Goal: Check status: Check status

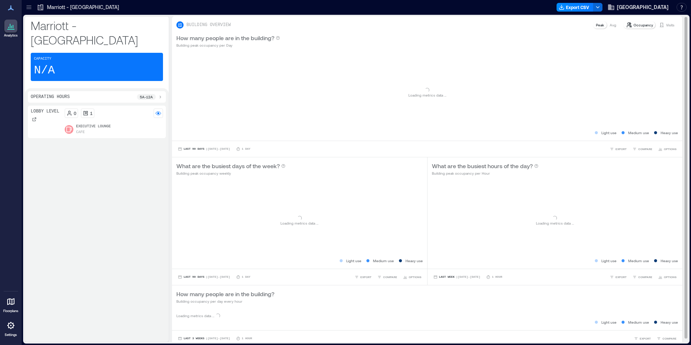
click at [659, 21] on div "Occupancy Visits" at bounding box center [649, 25] width 55 height 9
click at [659, 23] on div "Visits" at bounding box center [666, 24] width 21 height 7
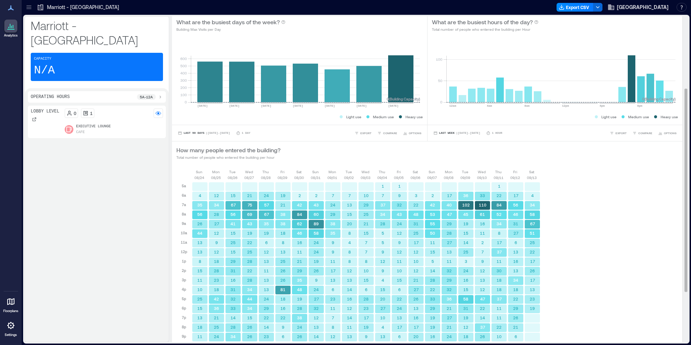
scroll to position [196, 0]
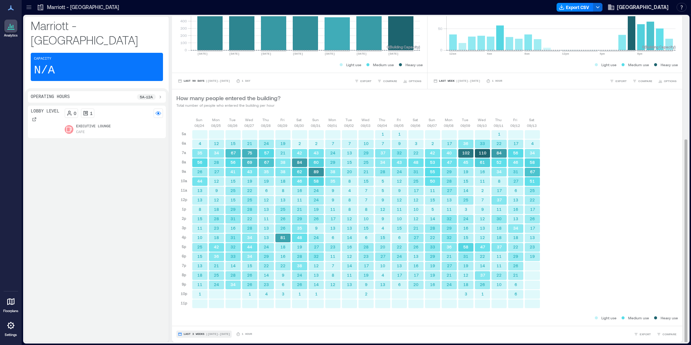
click at [189, 334] on span "Last 3 Weeks" at bounding box center [193, 334] width 21 height 0
click at [191, 320] on span "Custom" at bounding box center [191, 320] width 16 height 5
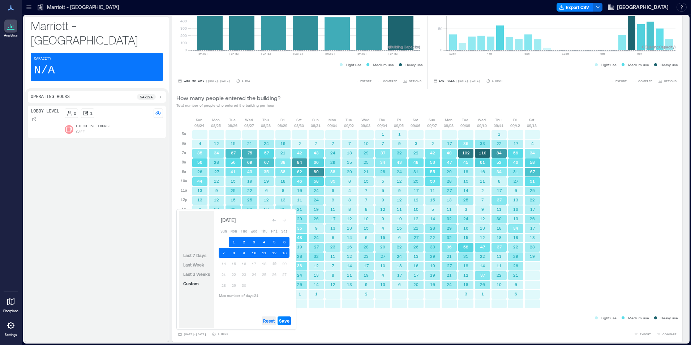
click at [268, 319] on span "Reset" at bounding box center [269, 320] width 12 height 6
click at [277, 261] on button "19" at bounding box center [274, 263] width 10 height 10
click at [264, 264] on button "18" at bounding box center [264, 263] width 10 height 10
click at [255, 264] on button "17" at bounding box center [254, 263] width 10 height 10
click at [288, 321] on span "Save" at bounding box center [284, 320] width 10 height 6
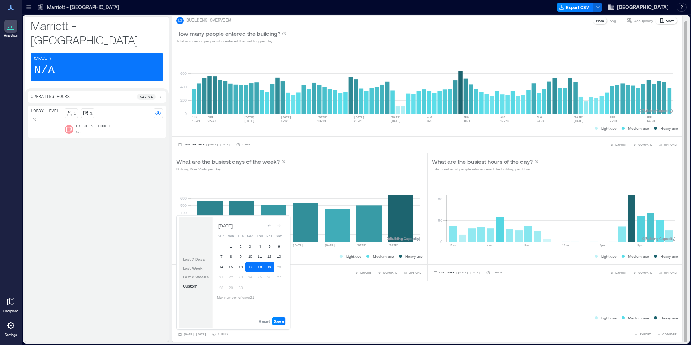
scroll to position [4, 0]
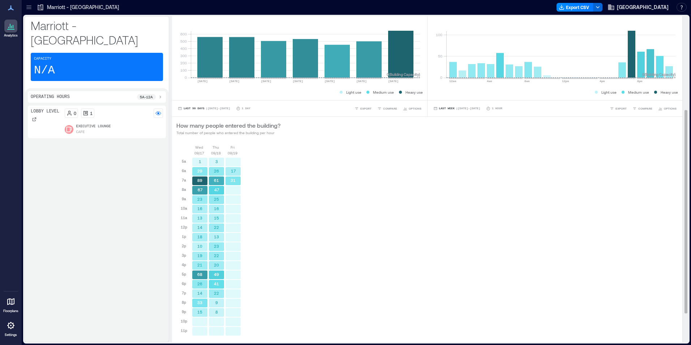
scroll to position [196, 0]
